Goal: Check status: Check status

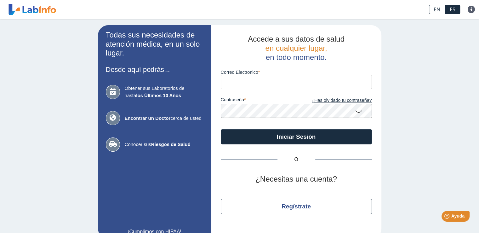
click at [255, 82] on input "Correo Electronico" at bounding box center [296, 82] width 151 height 14
click at [226, 82] on input "Correo Electronico" at bounding box center [296, 82] width 151 height 14
type input "elvincarr@gmail.com"
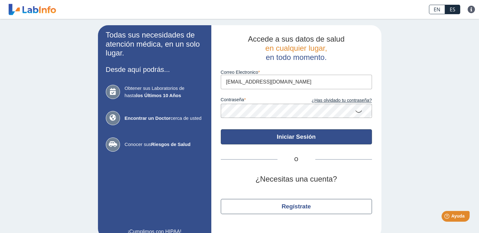
click at [263, 134] on button "Iniciar Sesión" at bounding box center [296, 136] width 151 height 15
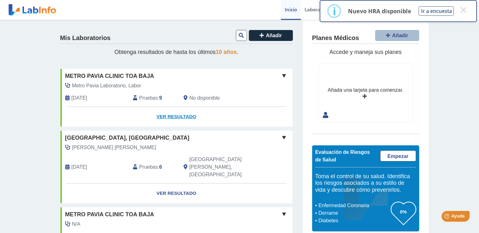
click at [183, 116] on link "Ver Resultado" at bounding box center [176, 117] width 232 height 20
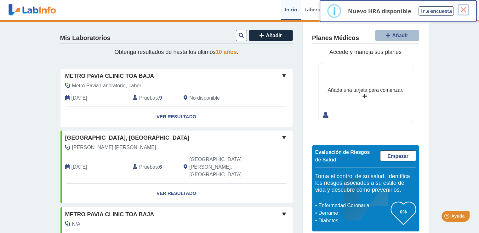
click at [464, 10] on button "×" at bounding box center [462, 9] width 11 height 11
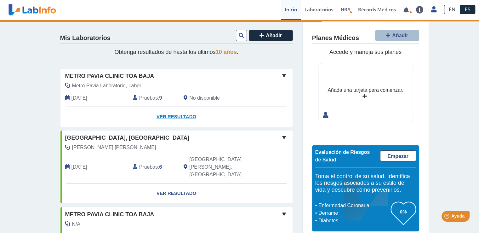
click at [177, 117] on link "Ver Resultado" at bounding box center [176, 117] width 232 height 20
click at [282, 73] on span at bounding box center [284, 76] width 8 height 8
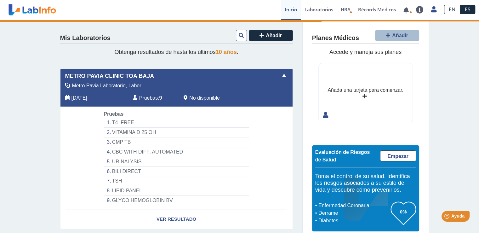
scroll to position [63, 0]
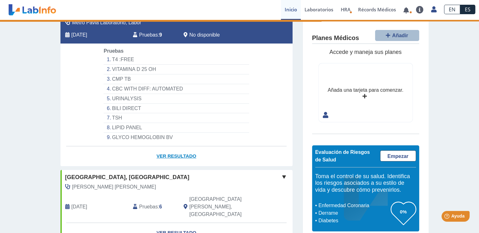
click at [174, 154] on link "Ver Resultado" at bounding box center [176, 156] width 232 height 20
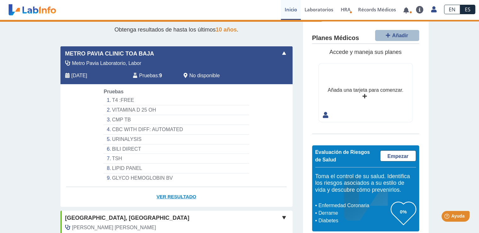
scroll to position [0, 0]
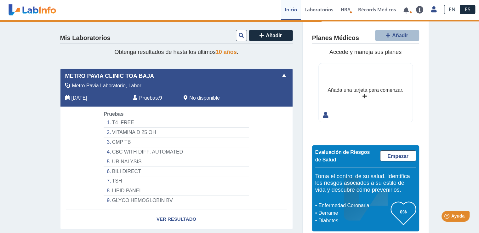
click at [141, 97] on span "Pruebas" at bounding box center [148, 98] width 19 height 8
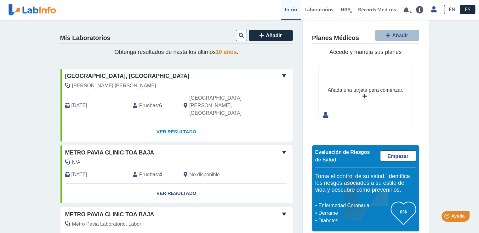
click at [162, 122] on link "Ver Resultado" at bounding box center [176, 132] width 232 height 20
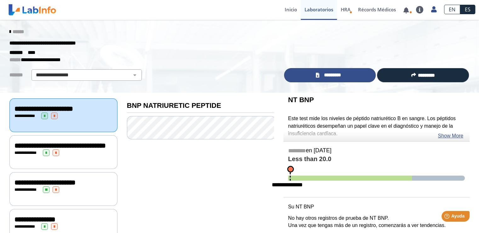
click at [332, 76] on span "*********" at bounding box center [332, 74] width 23 height 7
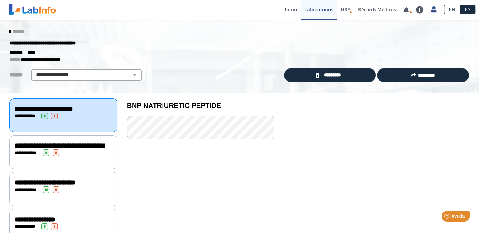
click at [9, 30] on icon at bounding box center [9, 31] width 1 height 5
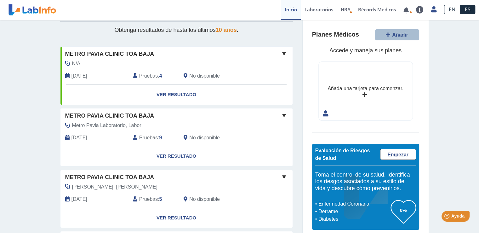
scroll to position [31, 0]
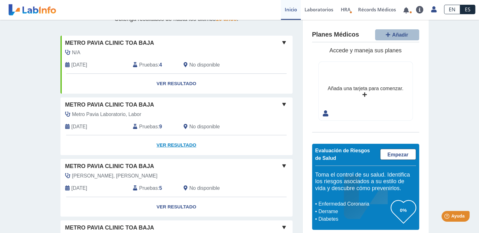
click at [177, 144] on link "Ver Resultado" at bounding box center [176, 145] width 232 height 20
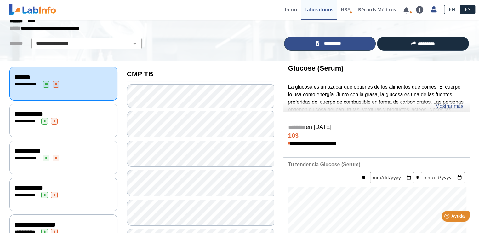
click at [349, 41] on link "*********" at bounding box center [330, 44] width 92 height 14
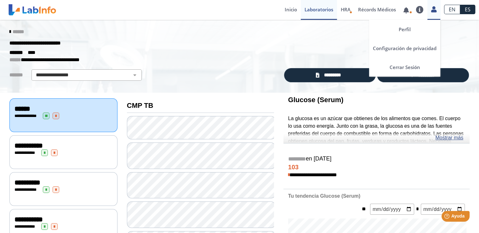
click at [432, 11] on icon at bounding box center [433, 9] width 5 height 5
click at [405, 67] on link "Cerrar Sesión" at bounding box center [404, 67] width 71 height 19
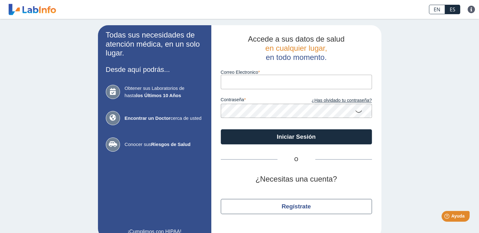
click at [235, 79] on input "Correo Electronico" at bounding box center [296, 82] width 151 height 14
type input "[PERSON_NAME][EMAIL_ADDRESS][DOMAIN_NAME]"
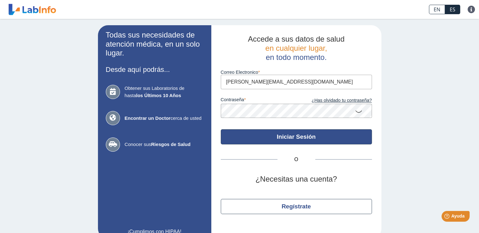
click at [255, 133] on button "Iniciar Sesión" at bounding box center [296, 136] width 151 height 15
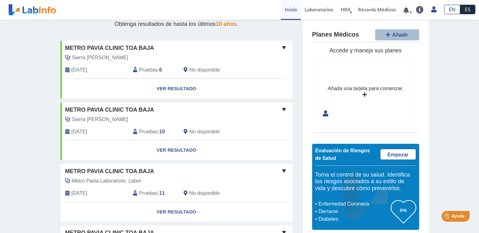
scroll to position [63, 0]
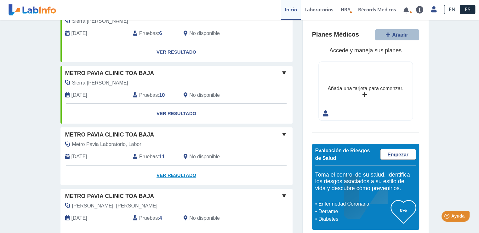
click at [168, 173] on link "Ver Resultado" at bounding box center [176, 175] width 232 height 20
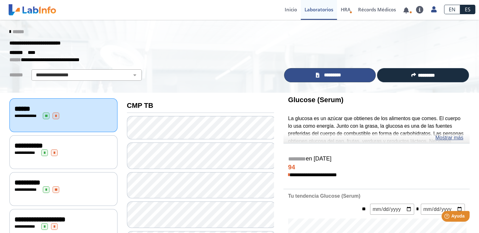
click at [350, 80] on link "*********" at bounding box center [330, 75] width 92 height 14
